Goal: Task Accomplishment & Management: Use online tool/utility

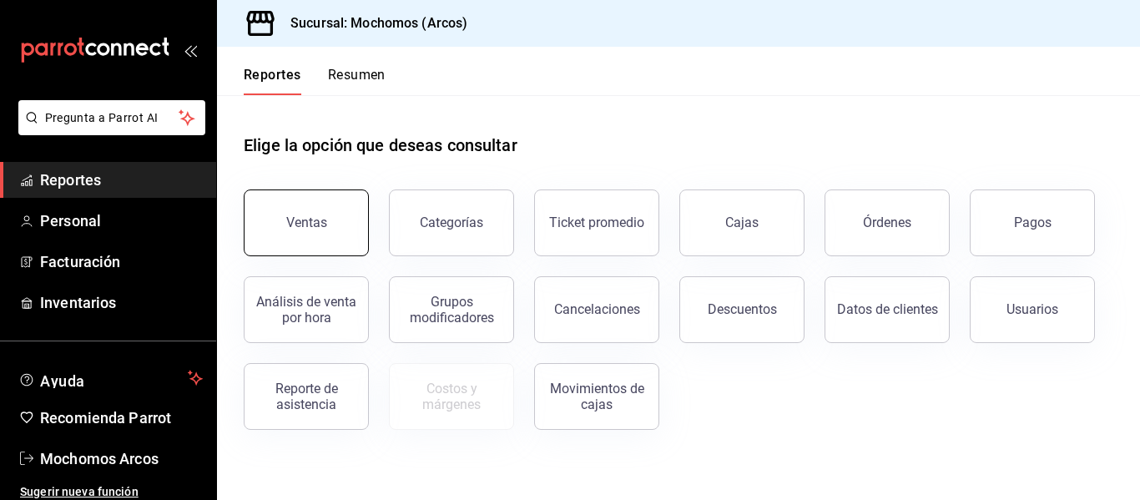
click at [323, 229] on div "Ventas" at bounding box center [306, 223] width 41 height 16
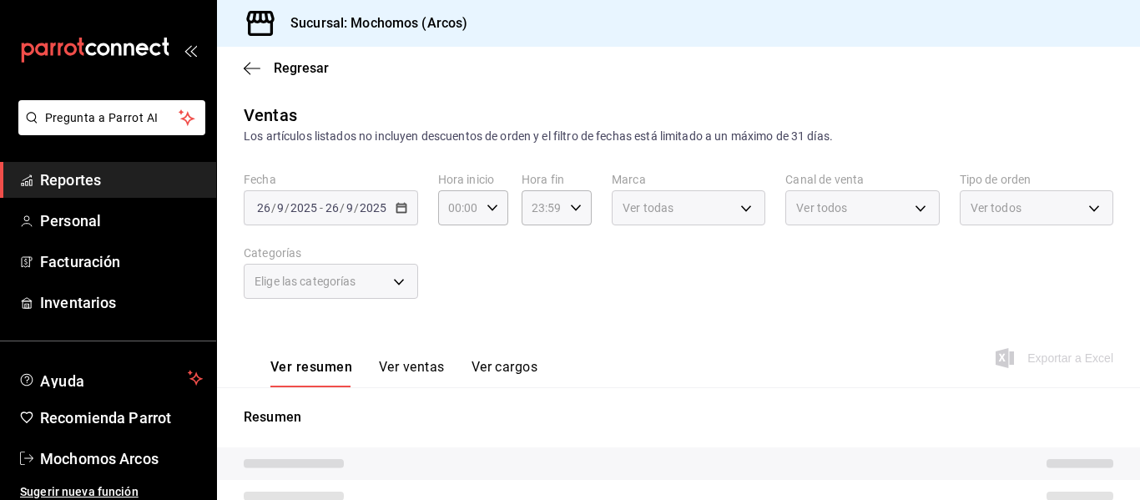
type input "05:00"
type input "01:21"
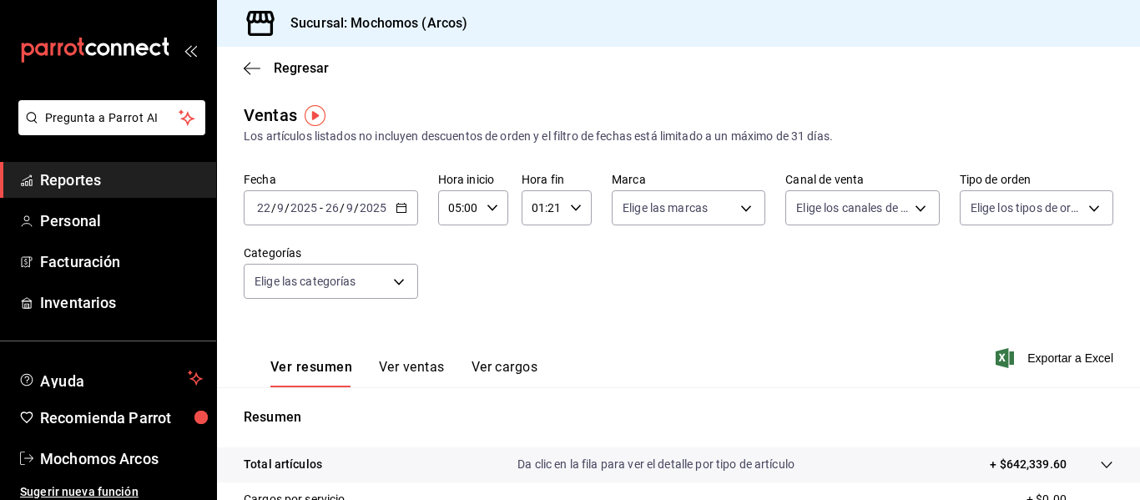
click at [401, 209] on icon "button" at bounding box center [402, 208] width 12 height 12
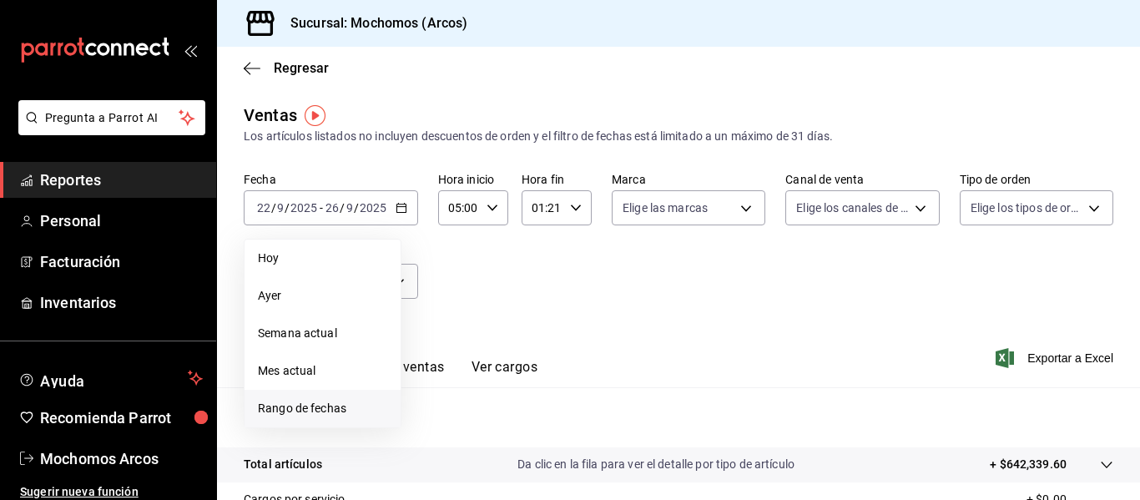
click at [360, 407] on span "Rango de fechas" at bounding box center [322, 409] width 129 height 18
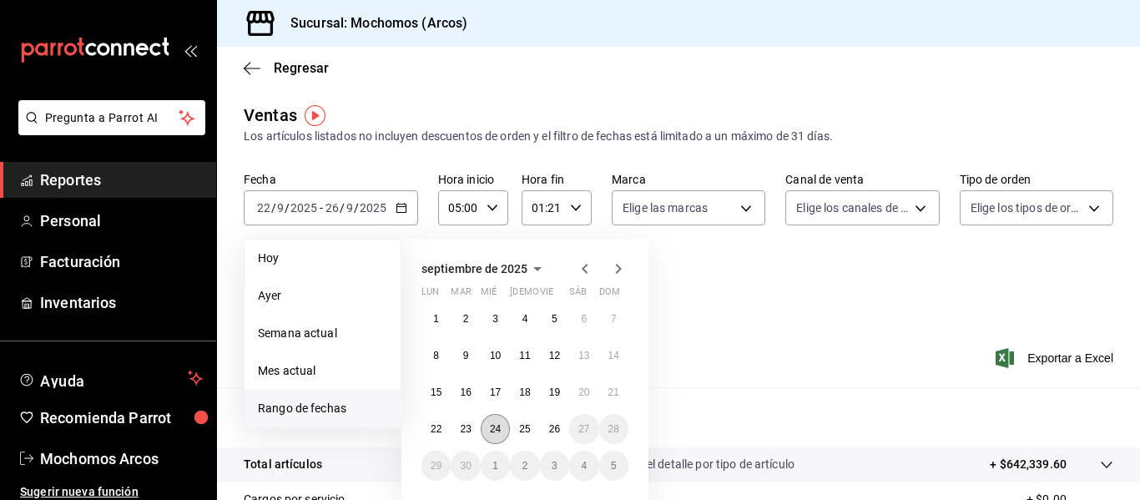
click at [493, 434] on abbr "24" at bounding box center [495, 429] width 11 height 12
click at [525, 438] on button "25" at bounding box center [524, 429] width 29 height 30
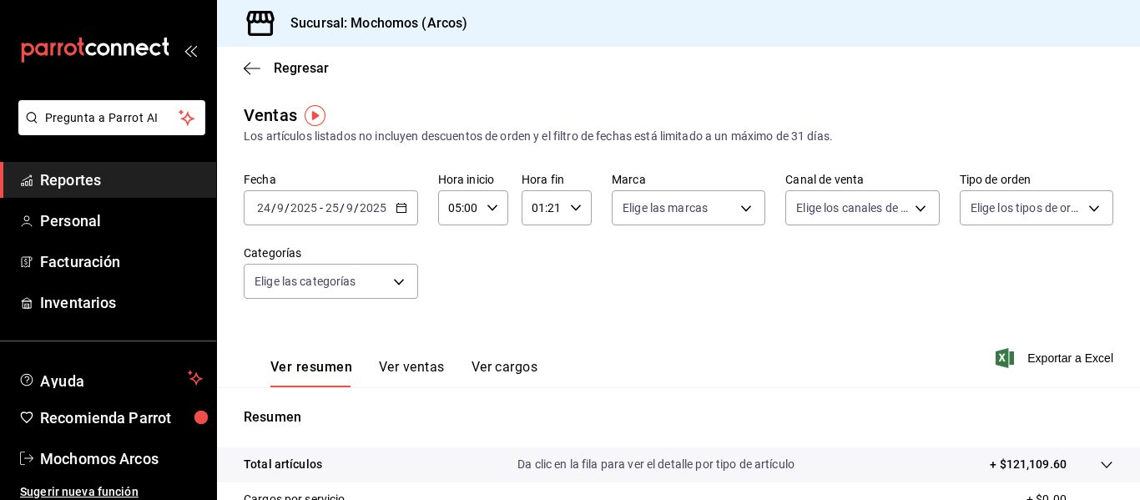
click at [491, 201] on div "05:00 Hora inicio" at bounding box center [473, 207] width 70 height 35
click at [453, 253] on span "03" at bounding box center [455, 247] width 8 height 13
click at [570, 210] on div at bounding box center [570, 250] width 1140 height 500
click at [570, 210] on icon "button" at bounding box center [576, 208] width 12 height 12
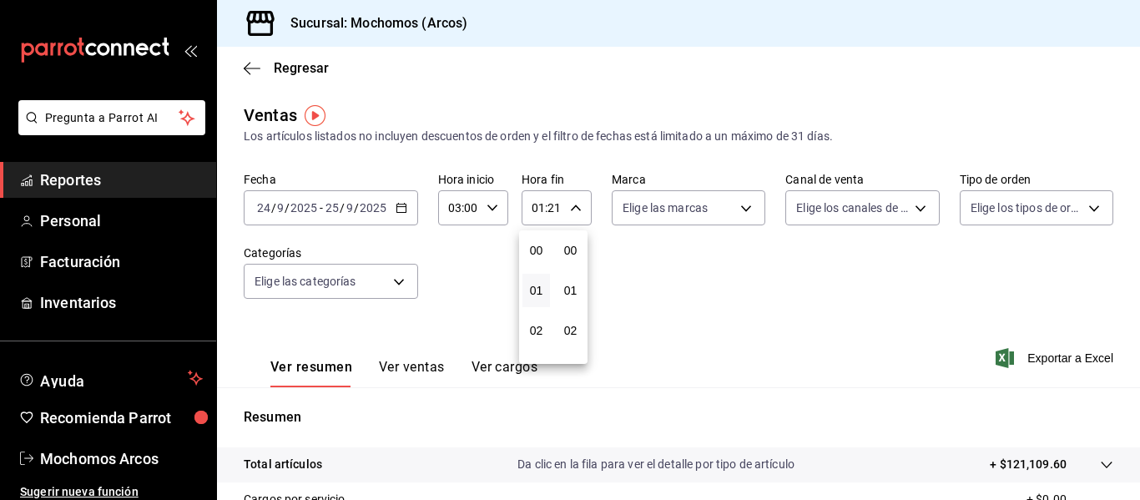
scroll to position [841, 0]
click at [486, 210] on div at bounding box center [570, 250] width 1140 height 500
click at [487, 210] on icon "button" at bounding box center [493, 208] width 12 height 12
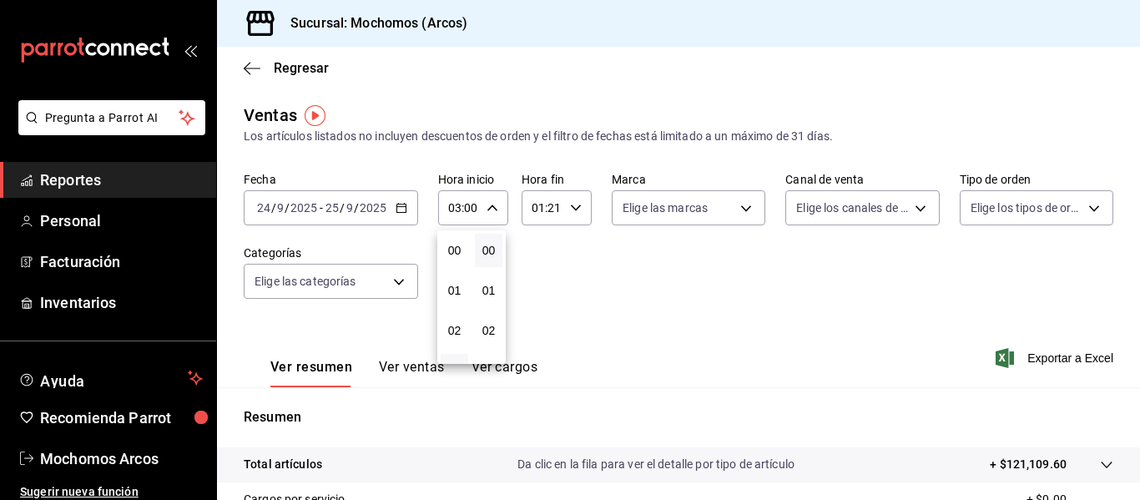
scroll to position [120, 0]
click at [458, 287] on span "04" at bounding box center [455, 290] width 8 height 13
type input "04:00"
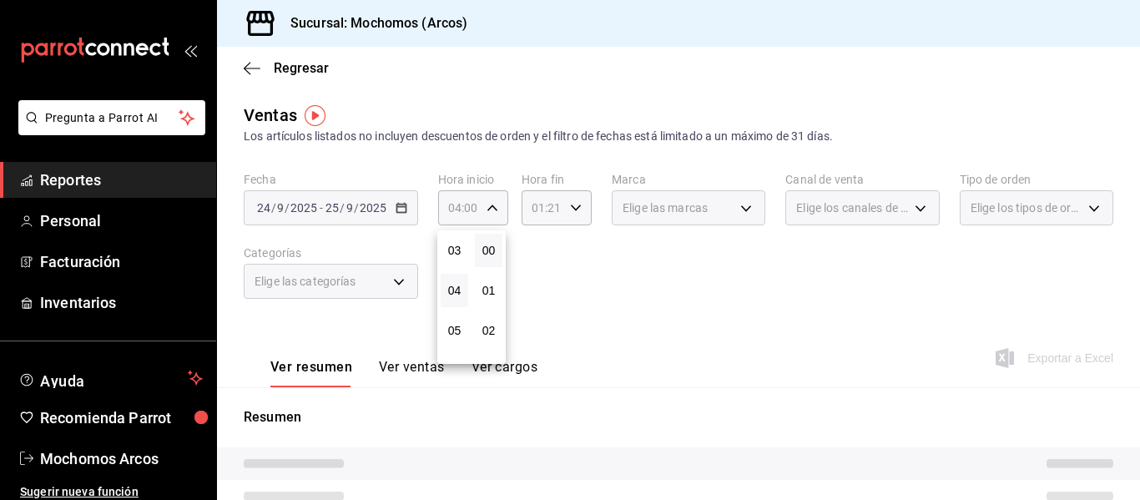
click at [575, 214] on div at bounding box center [570, 250] width 1140 height 500
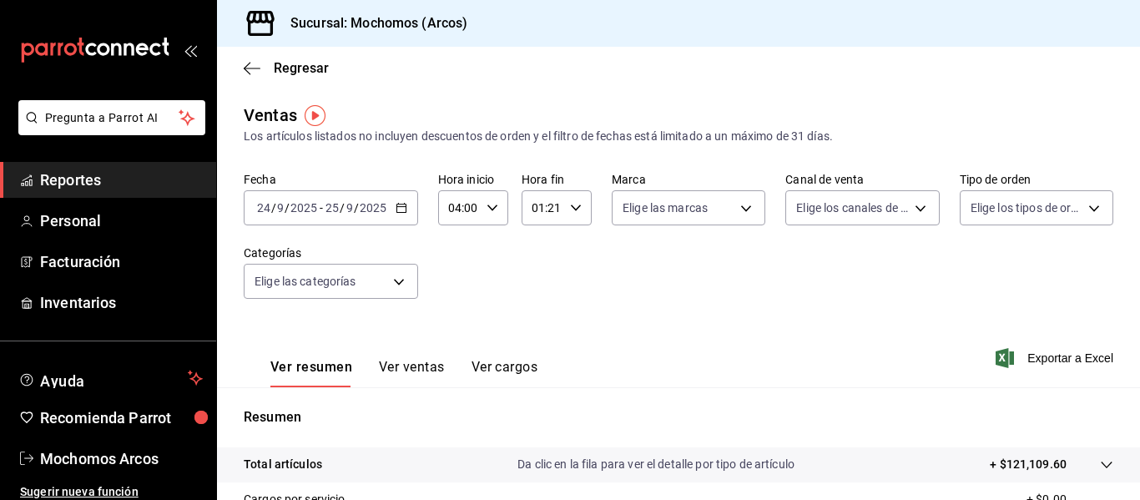
click at [575, 213] on icon "button" at bounding box center [576, 208] width 12 height 12
click at [537, 328] on span "03" at bounding box center [537, 330] width 8 height 13
click at [574, 353] on button "59" at bounding box center [571, 343] width 28 height 33
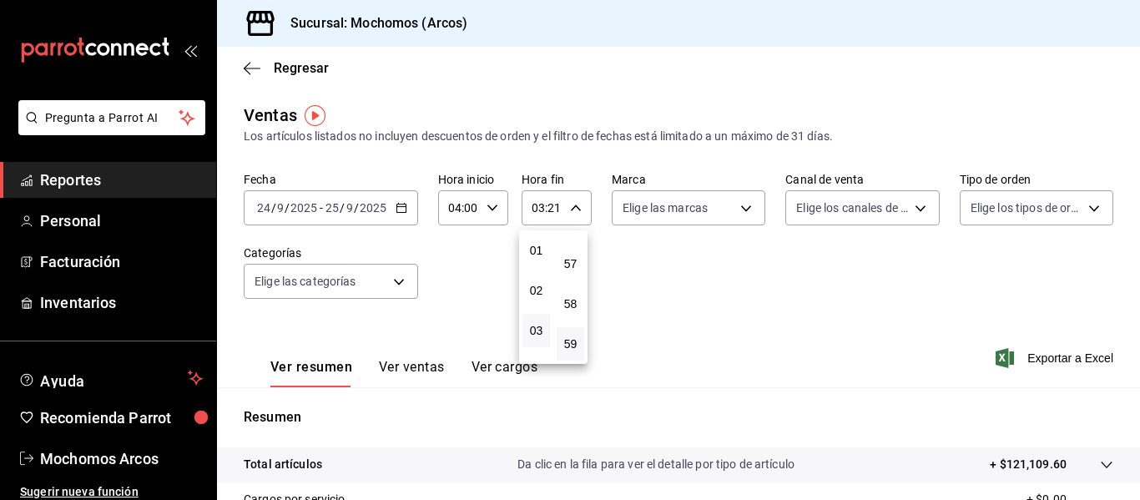
type input "03:59"
click at [882, 283] on div at bounding box center [570, 250] width 1140 height 500
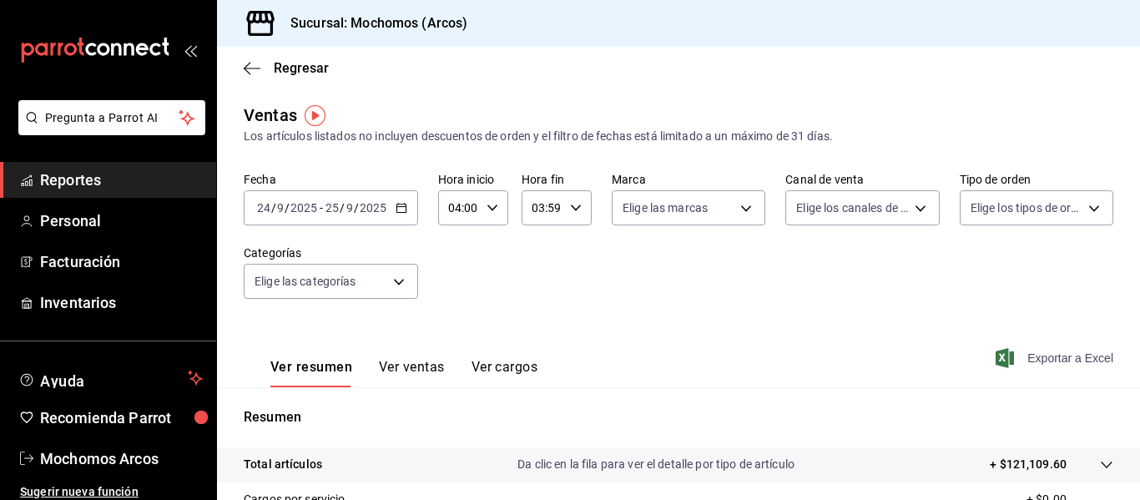
click at [1030, 359] on span "Exportar a Excel" at bounding box center [1056, 358] width 114 height 20
click at [402, 205] on icon "button" at bounding box center [402, 208] width 12 height 12
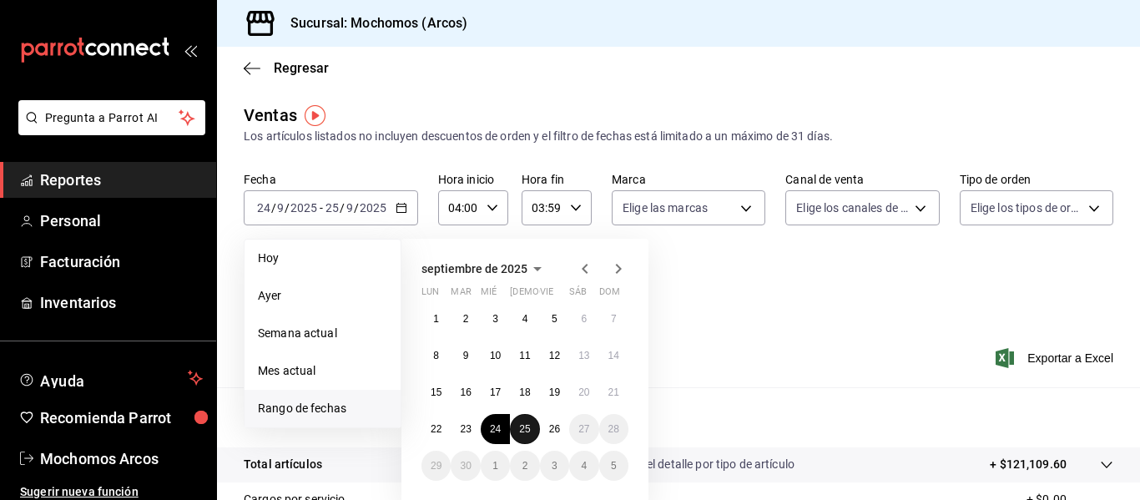
click at [526, 431] on abbr "25" at bounding box center [524, 429] width 11 height 12
click at [553, 435] on button "26" at bounding box center [554, 429] width 29 height 30
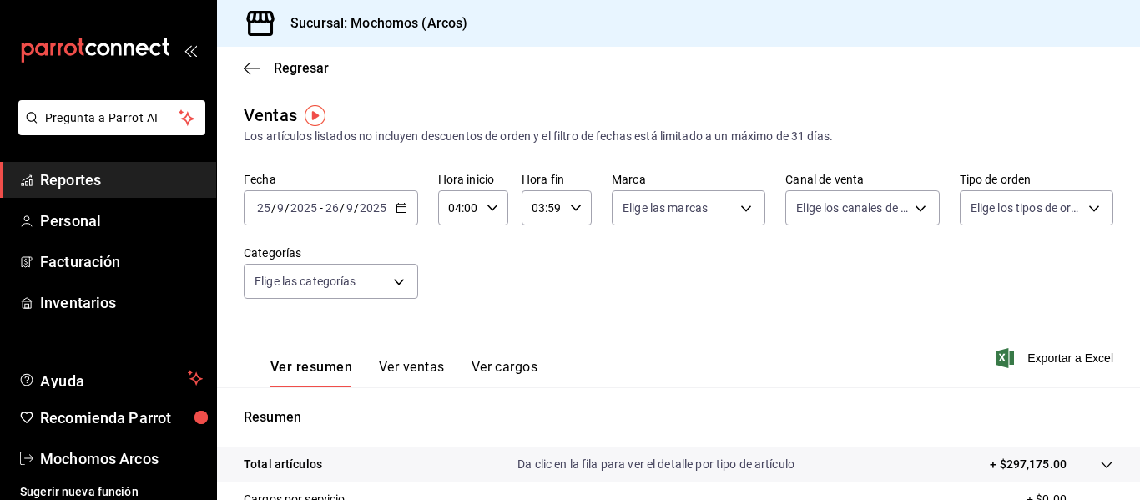
click at [844, 381] on div "Ver resumen Ver ventas Ver cargos Exportar a Excel" at bounding box center [678, 353] width 923 height 68
click at [1068, 356] on span "Exportar a Excel" at bounding box center [1056, 358] width 114 height 20
drag, startPoint x: 98, startPoint y: 186, endPoint x: 127, endPoint y: 196, distance: 30.9
click at [98, 186] on span "Reportes" at bounding box center [121, 180] width 163 height 23
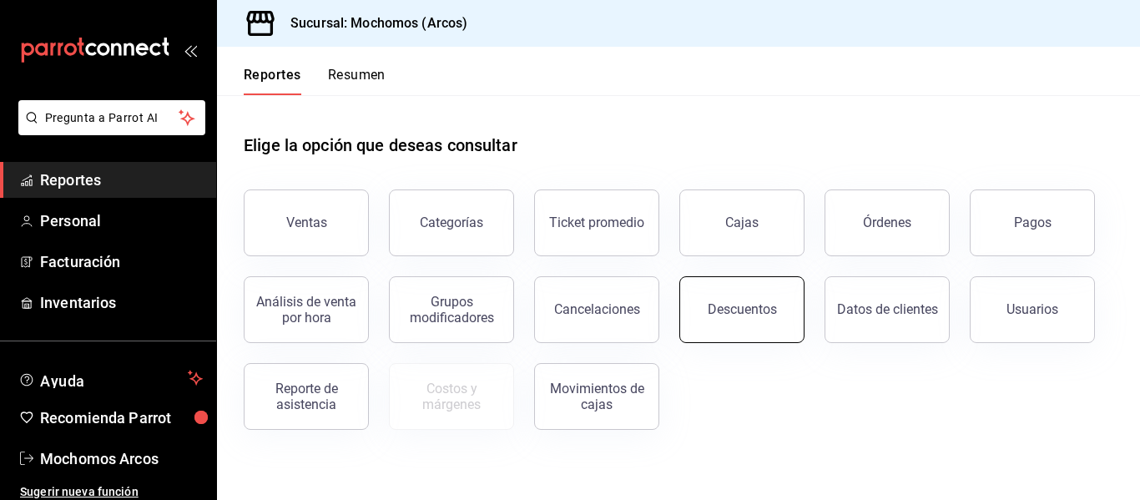
click at [754, 309] on div "Descuentos" at bounding box center [742, 309] width 69 height 16
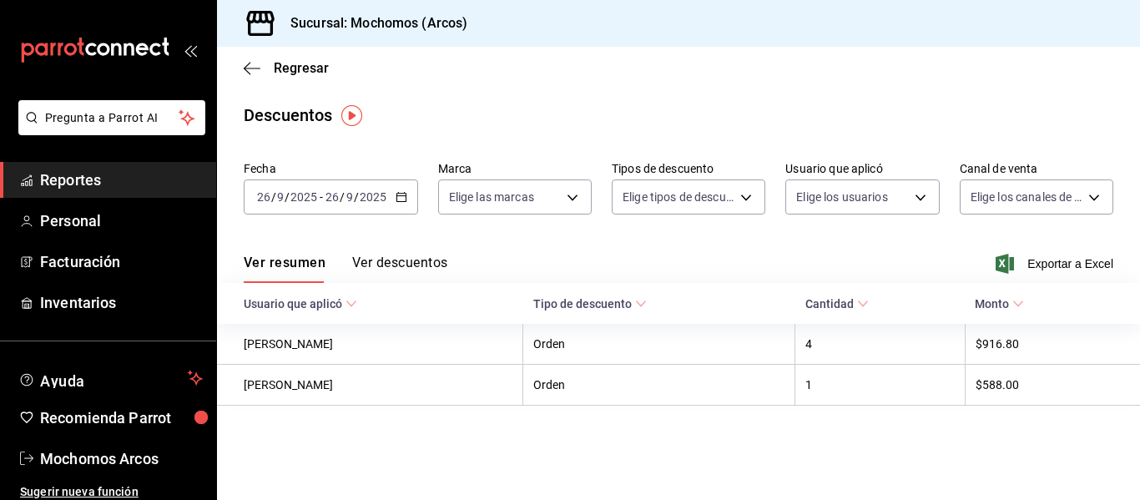
click at [409, 200] on div "2025-09-26 26 / 9 / 2025 - 2025-09-26 26 / 9 / 2025" at bounding box center [331, 196] width 174 height 35
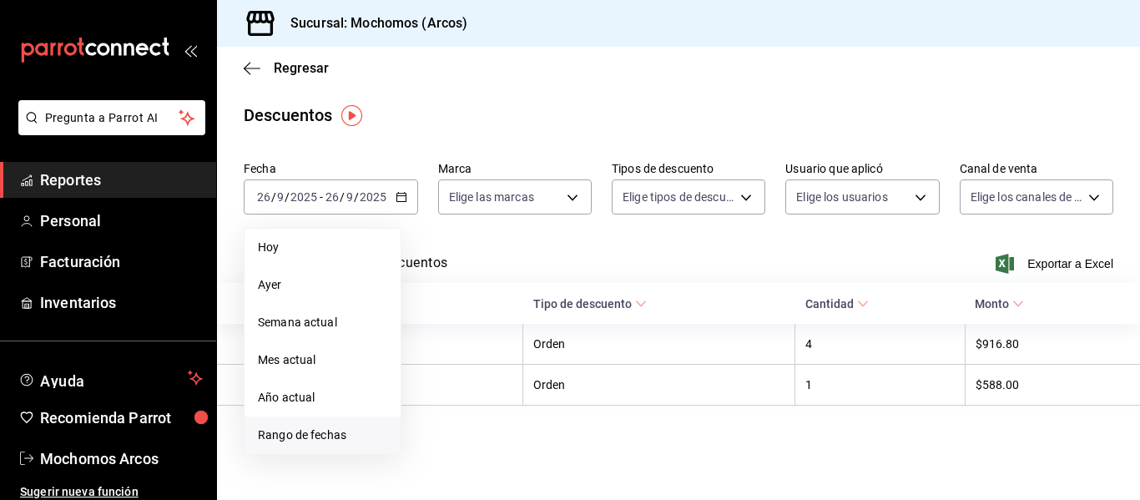
click at [348, 432] on span "Rango de fechas" at bounding box center [322, 436] width 129 height 18
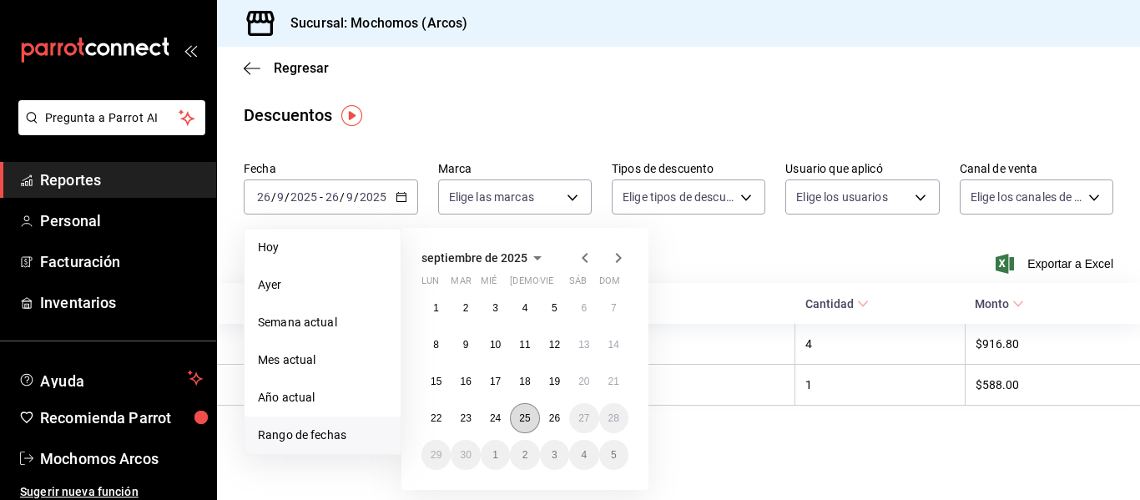
click at [531, 409] on button "25" at bounding box center [524, 418] width 29 height 30
click at [528, 419] on abbr "25" at bounding box center [524, 418] width 11 height 12
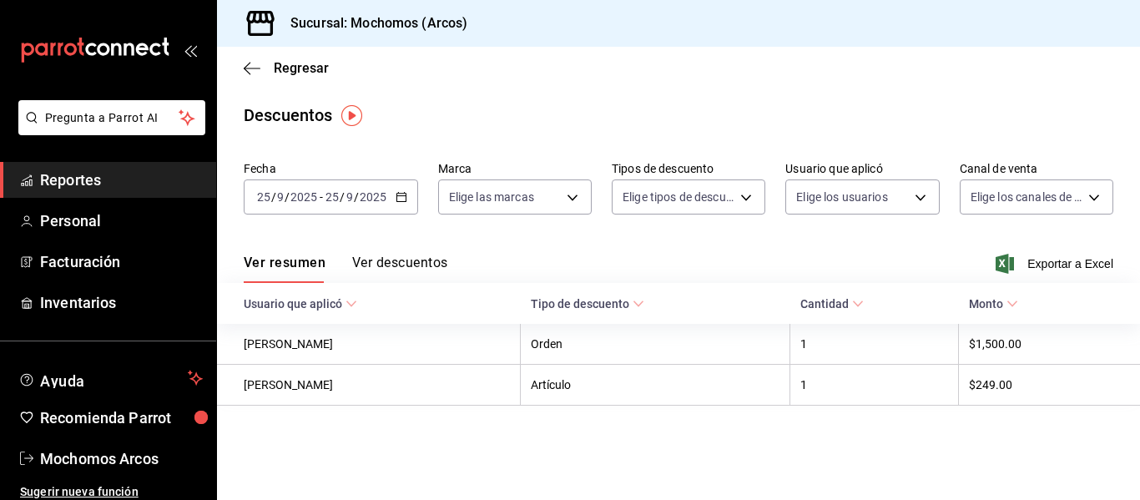
click at [397, 200] on icon "button" at bounding box center [402, 197] width 12 height 12
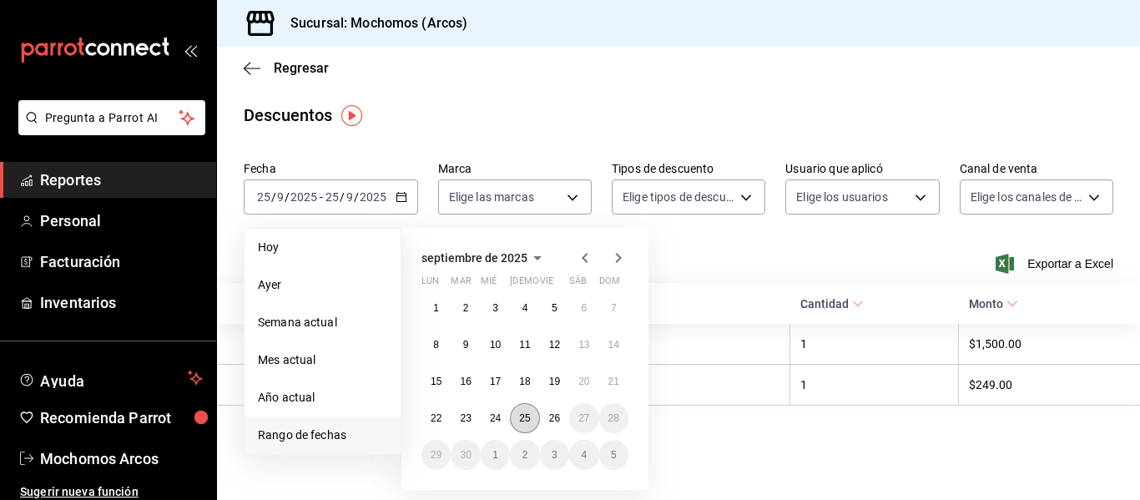
click at [520, 414] on abbr "25" at bounding box center [524, 418] width 11 height 12
click at [563, 420] on button "26" at bounding box center [554, 418] width 29 height 30
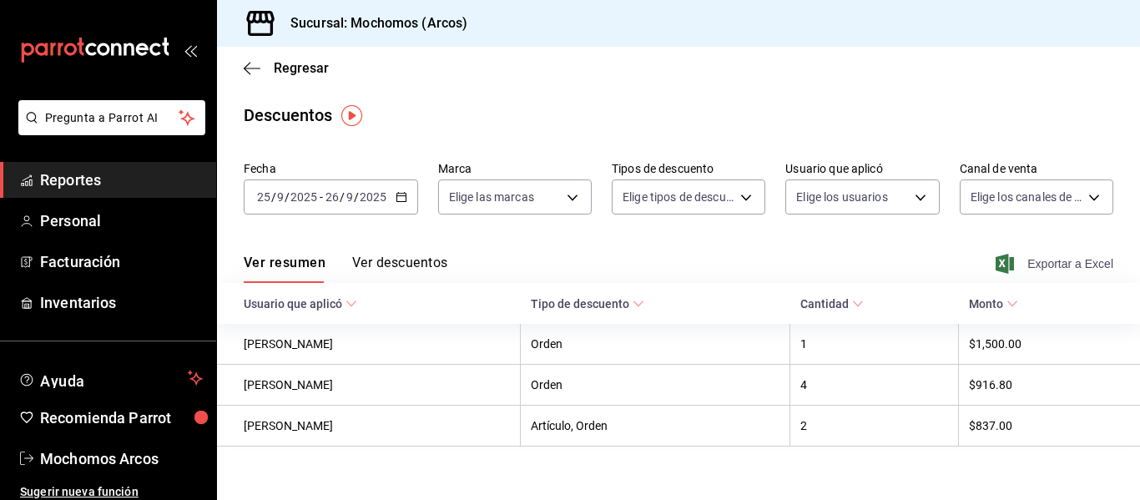
click at [1068, 270] on span "Exportar a Excel" at bounding box center [1056, 264] width 114 height 20
click at [1058, 37] on div "Sucursal: Mochomos (Arcos)" at bounding box center [678, 23] width 923 height 47
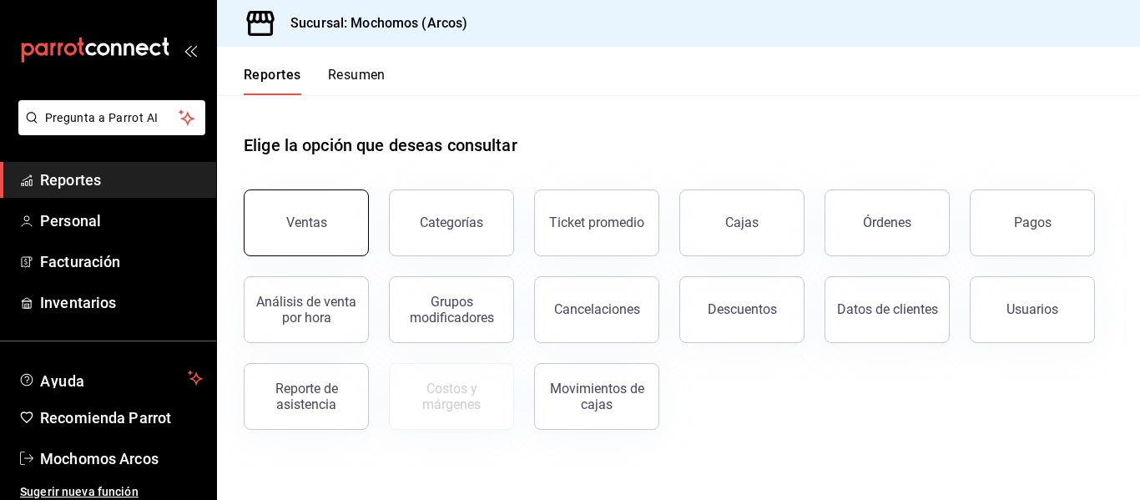
click at [350, 202] on button "Ventas" at bounding box center [306, 223] width 125 height 67
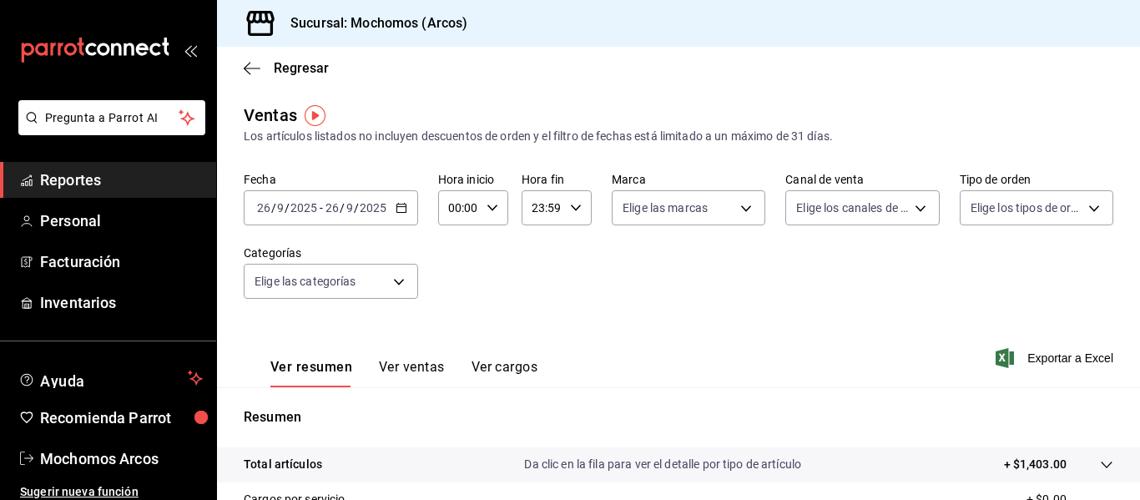
click at [397, 210] on \(Stroke\) "button" at bounding box center [402, 208] width 10 height 9
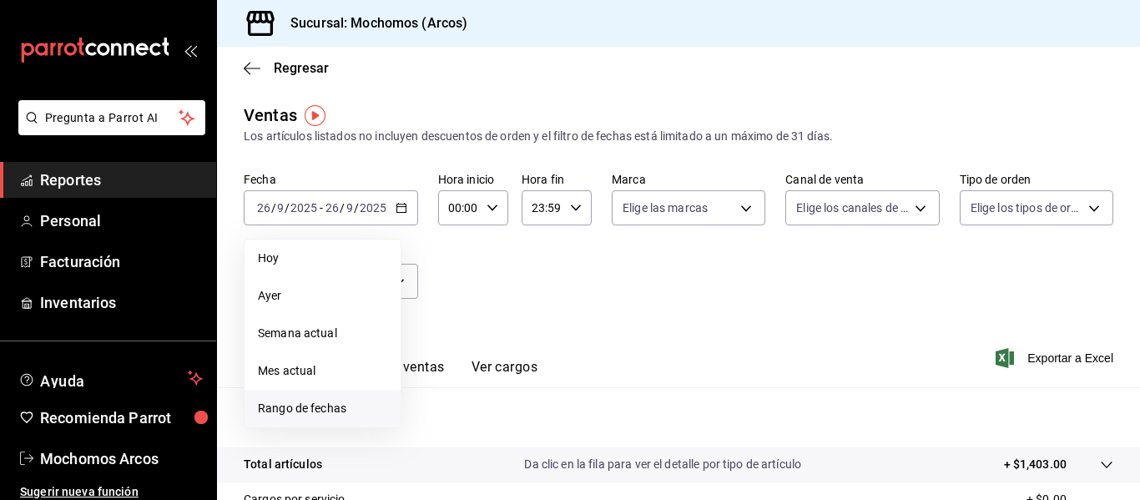
click at [351, 406] on span "Rango de fechas" at bounding box center [322, 409] width 129 height 18
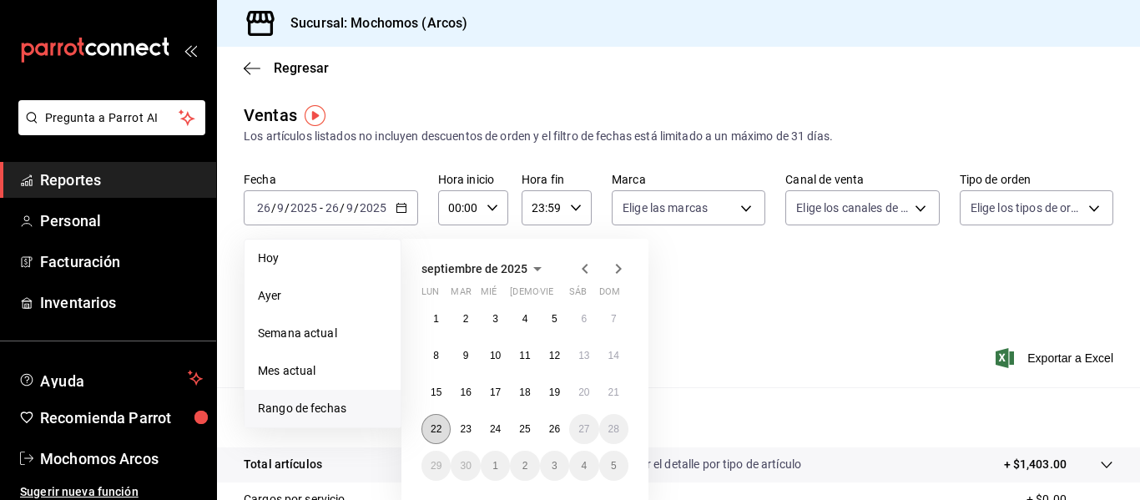
click at [439, 424] on abbr "22" at bounding box center [436, 429] width 11 height 12
click at [565, 425] on button "26" at bounding box center [554, 429] width 29 height 30
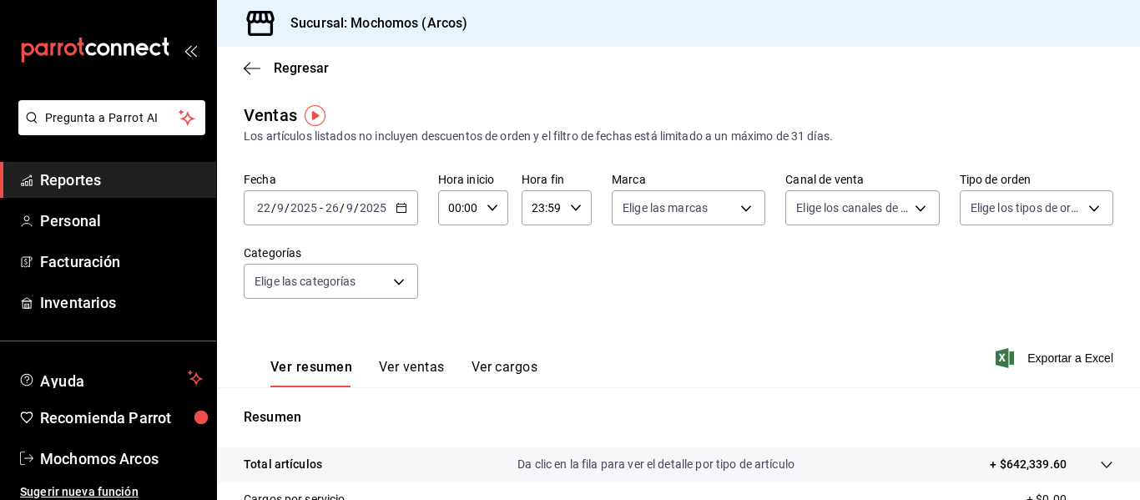
click at [493, 207] on \(Stroke\) "button" at bounding box center [493, 208] width 10 height 6
click at [455, 336] on span "02" at bounding box center [455, 330] width 8 height 13
type input "02:00"
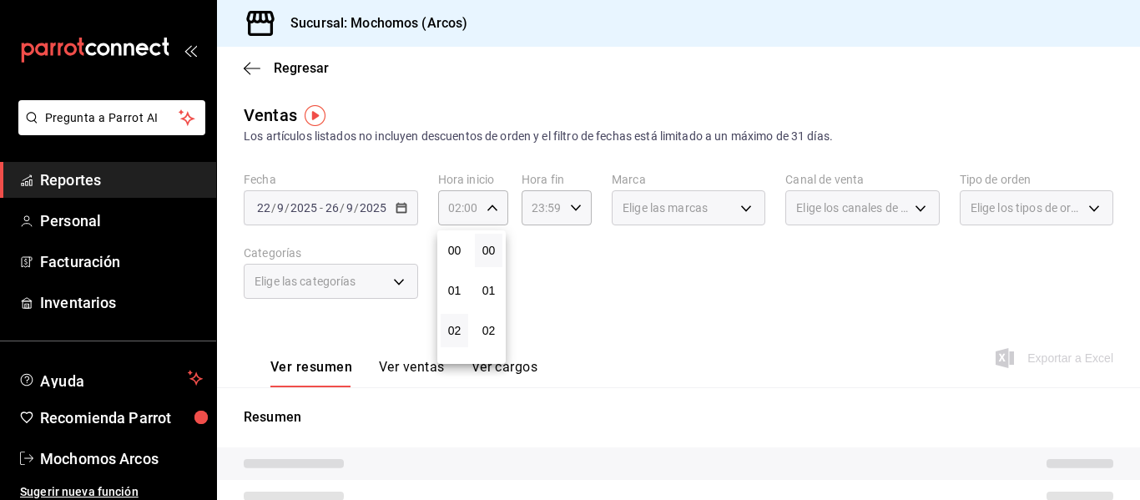
click at [576, 214] on div at bounding box center [570, 250] width 1140 height 500
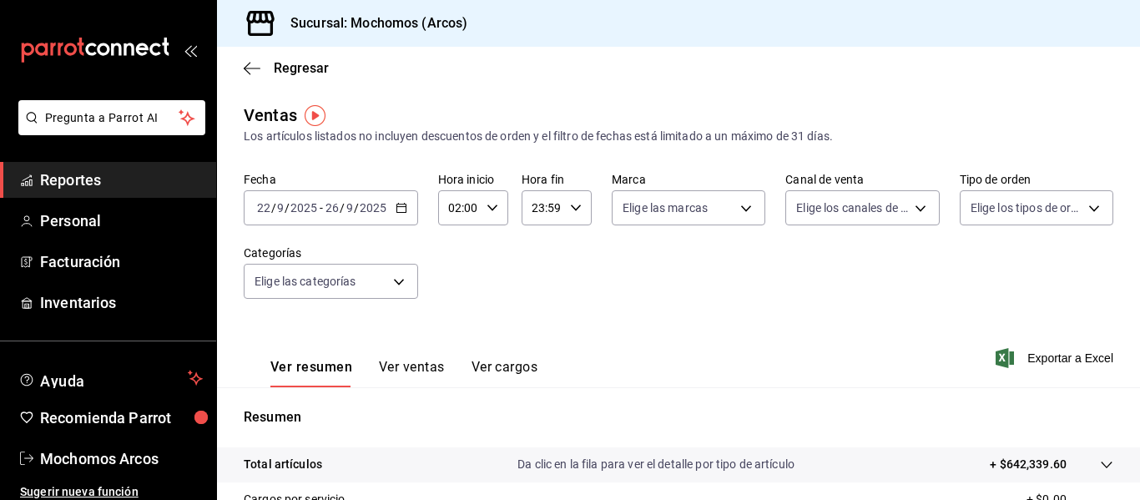
click at [574, 207] on icon "button" at bounding box center [576, 208] width 12 height 12
click at [539, 285] on span "01" at bounding box center [537, 290] width 8 height 13
type input "01:59"
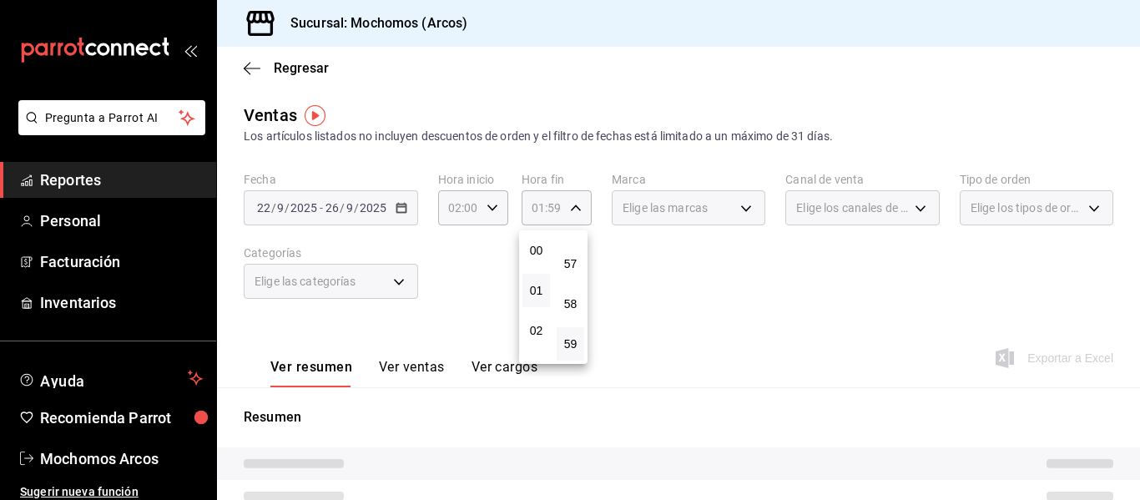
click at [831, 312] on div at bounding box center [570, 250] width 1140 height 500
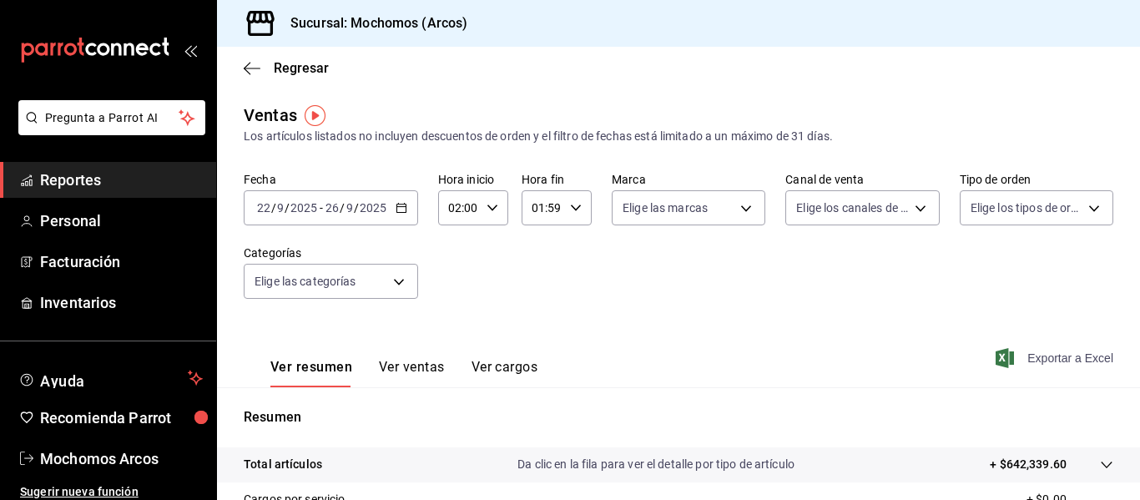
click at [1049, 358] on span "Exportar a Excel" at bounding box center [1056, 358] width 114 height 20
